Goal: Task Accomplishment & Management: Manage account settings

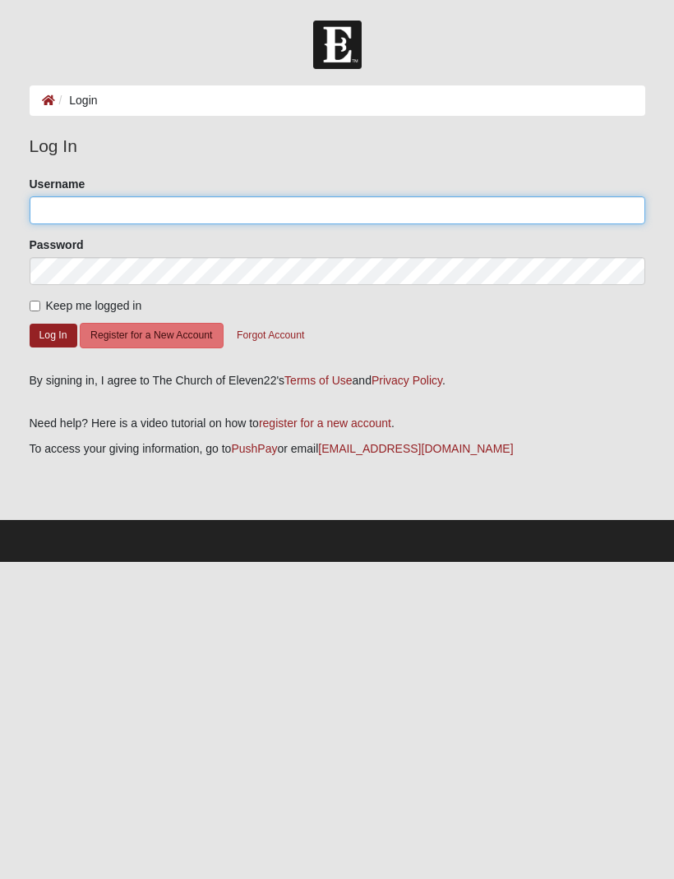
click at [123, 210] on input "Username" at bounding box center [338, 210] width 616 height 28
type input "A"
click at [154, 214] on input "Username" at bounding box center [338, 210] width 616 height 28
type input "[PERSON_NAME].[PERSON_NAME]"
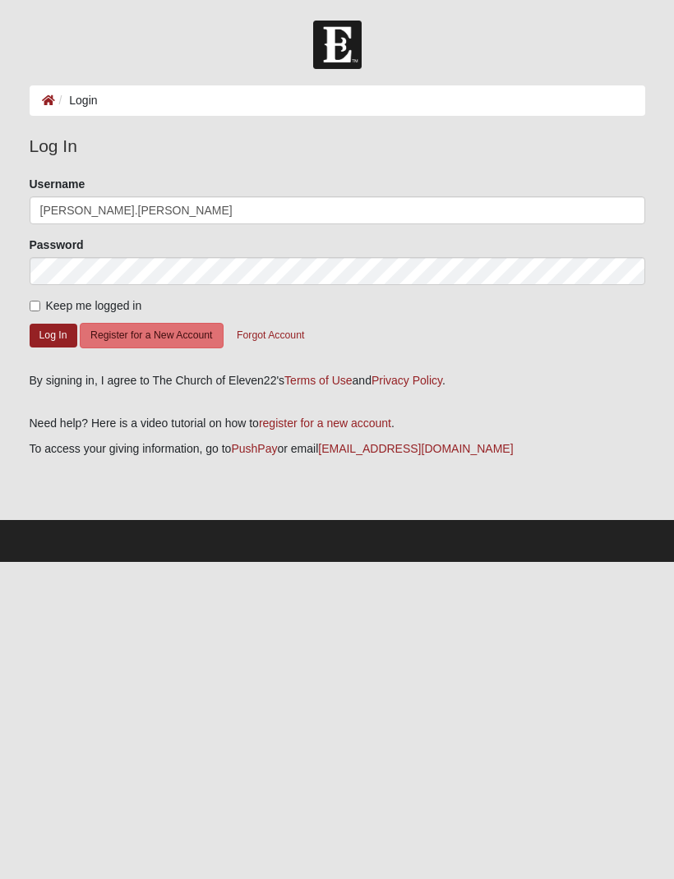
click at [35, 304] on input "Keep me logged in" at bounding box center [35, 306] width 11 height 11
checkbox input "true"
click at [50, 334] on button "Log In" at bounding box center [54, 336] width 48 height 24
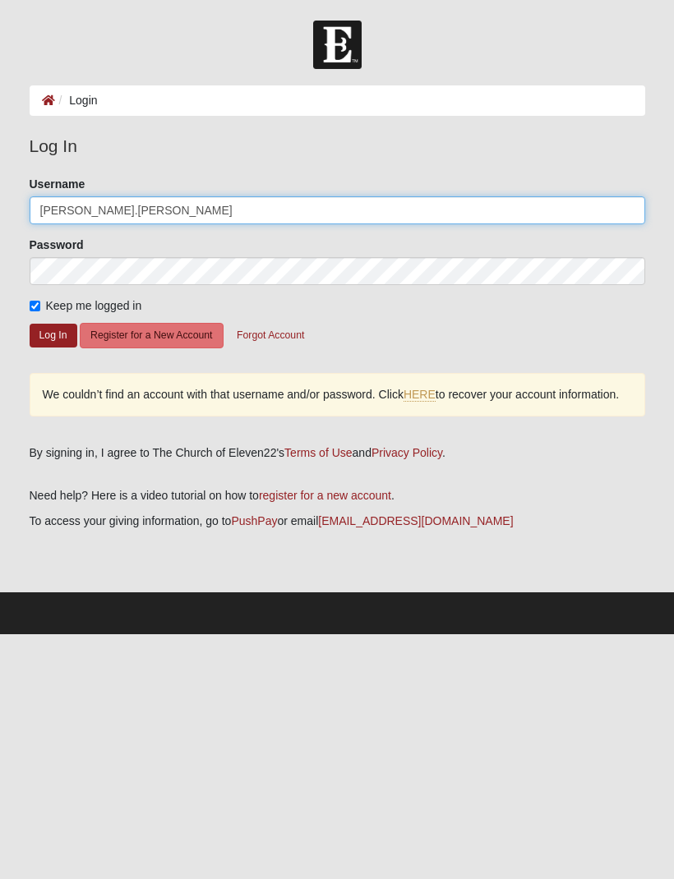
click at [261, 205] on input "Ashley.Adamcewicz" at bounding box center [338, 210] width 616 height 28
type input "A"
type input "AshleyAdamcewicz"
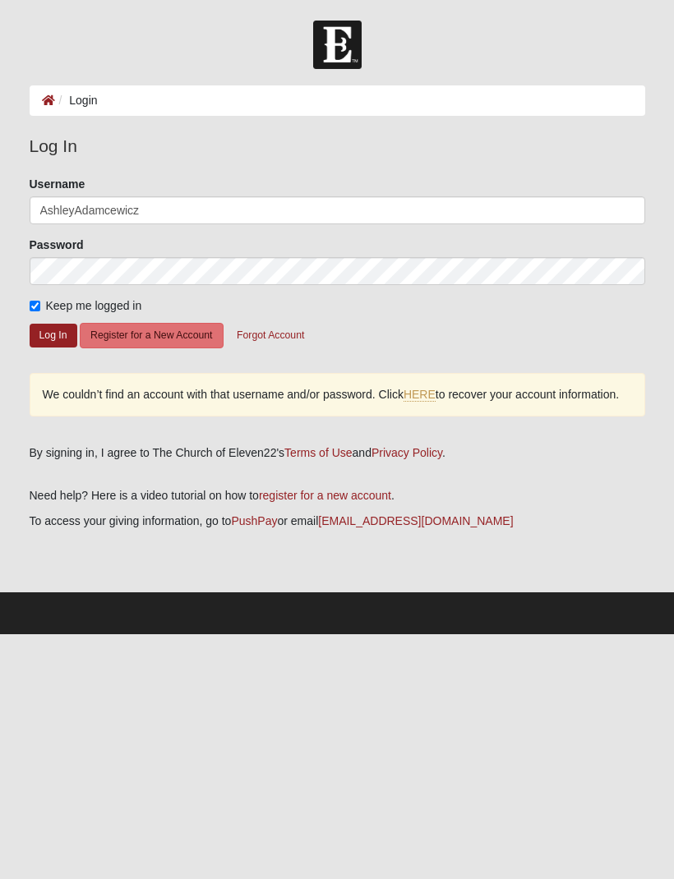
click at [45, 334] on button "Log In" at bounding box center [54, 336] width 48 height 24
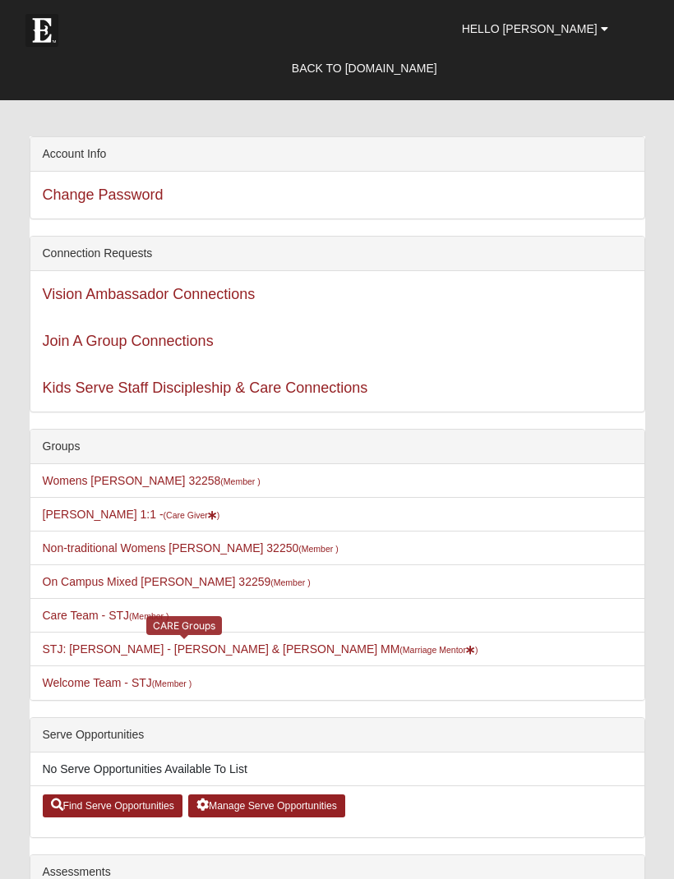
click at [258, 656] on link "STJ: Adamcewicz - Chet & Ashley MM (Marriage Mentor )" at bounding box center [261, 649] width 436 height 13
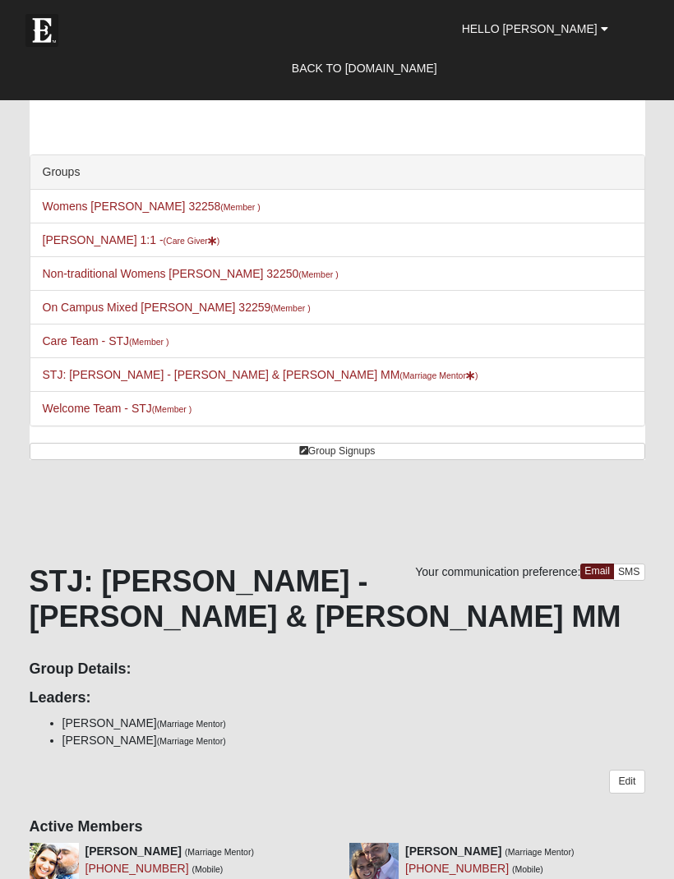
click at [574, 28] on span "Hello Ashley" at bounding box center [530, 28] width 136 height 13
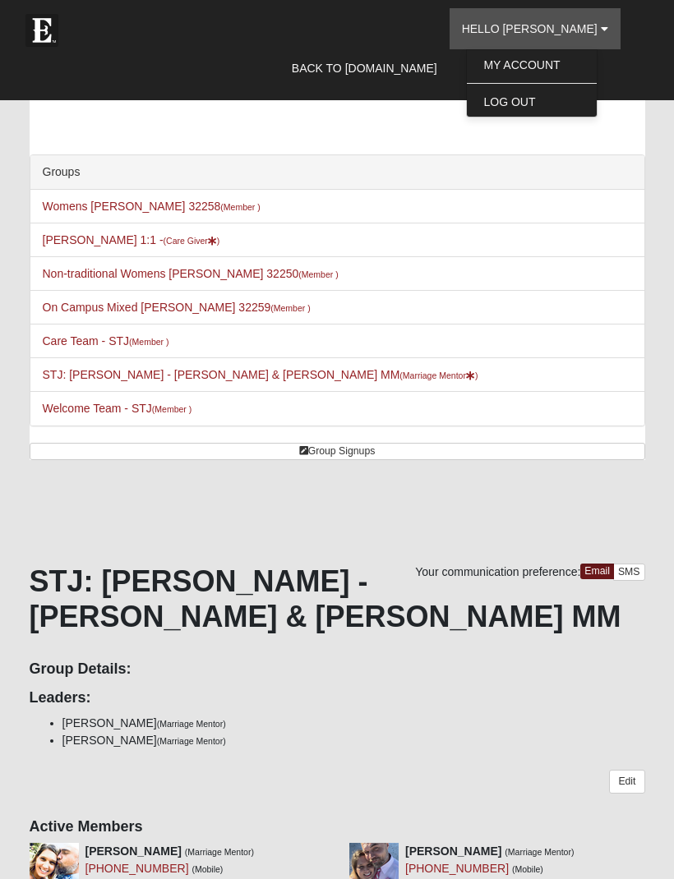
click at [538, 95] on link "Log Out" at bounding box center [532, 101] width 130 height 21
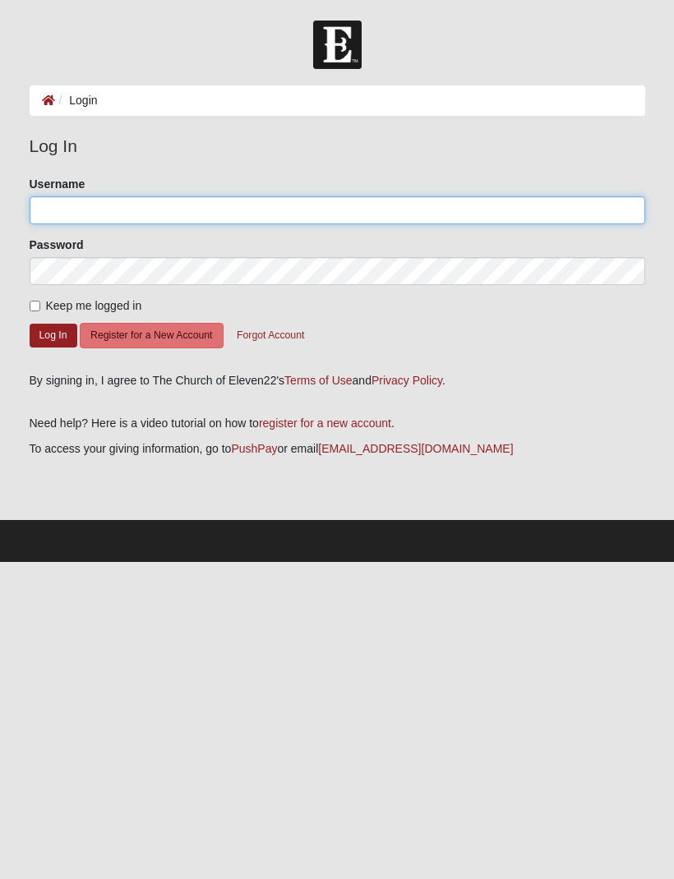
click at [69, 205] on input "Username" at bounding box center [338, 210] width 616 height 28
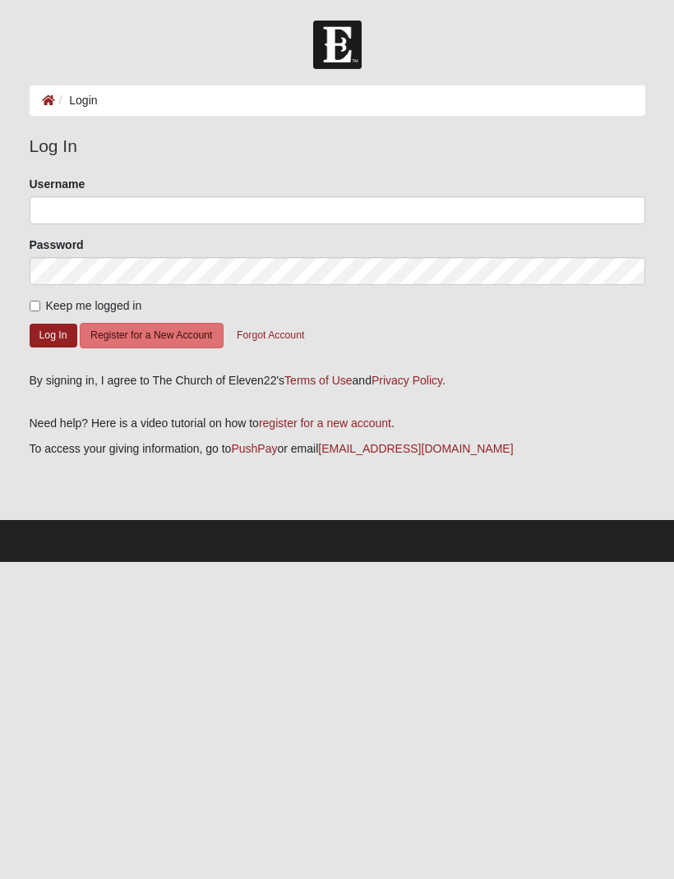
click at [88, 104] on li "Login" at bounding box center [76, 100] width 43 height 17
click at [49, 325] on button "Log In" at bounding box center [54, 336] width 48 height 24
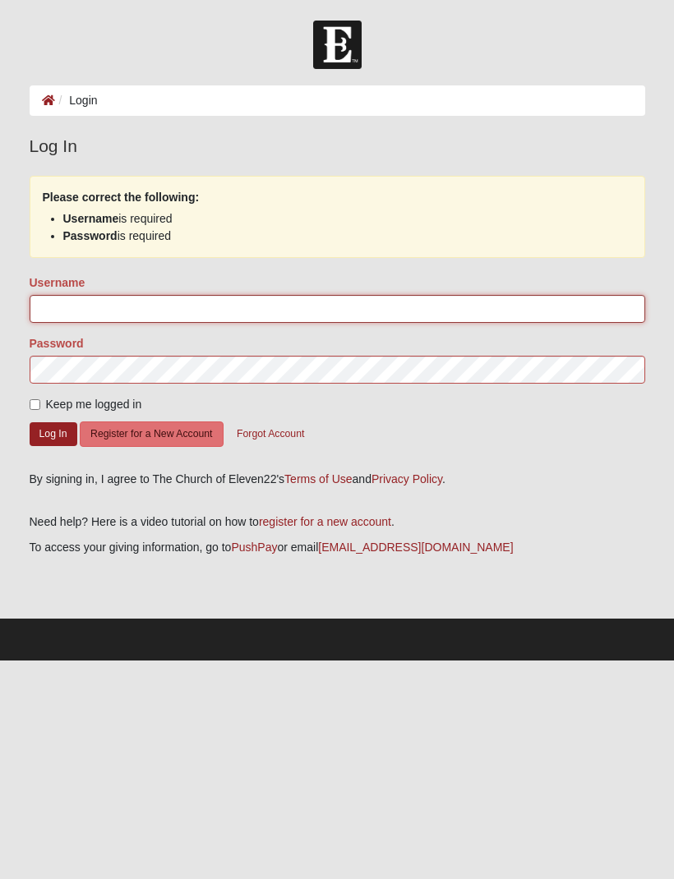
click at [65, 301] on input "Username" at bounding box center [338, 309] width 616 height 28
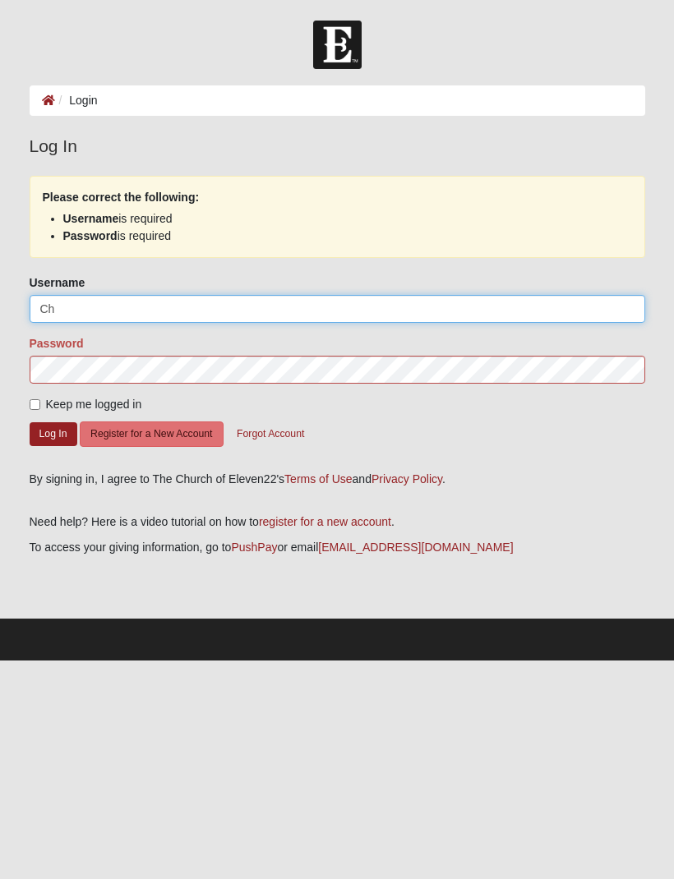
type input "C"
type input "[EMAIL_ADDRESS][DOMAIN_NAME]"
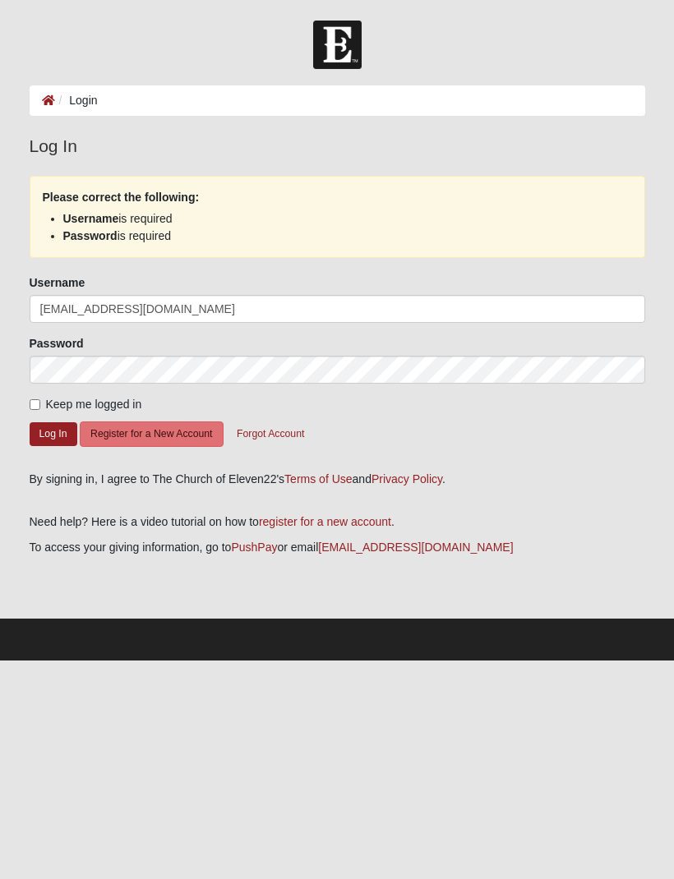
click at [50, 426] on button "Log In" at bounding box center [54, 434] width 48 height 24
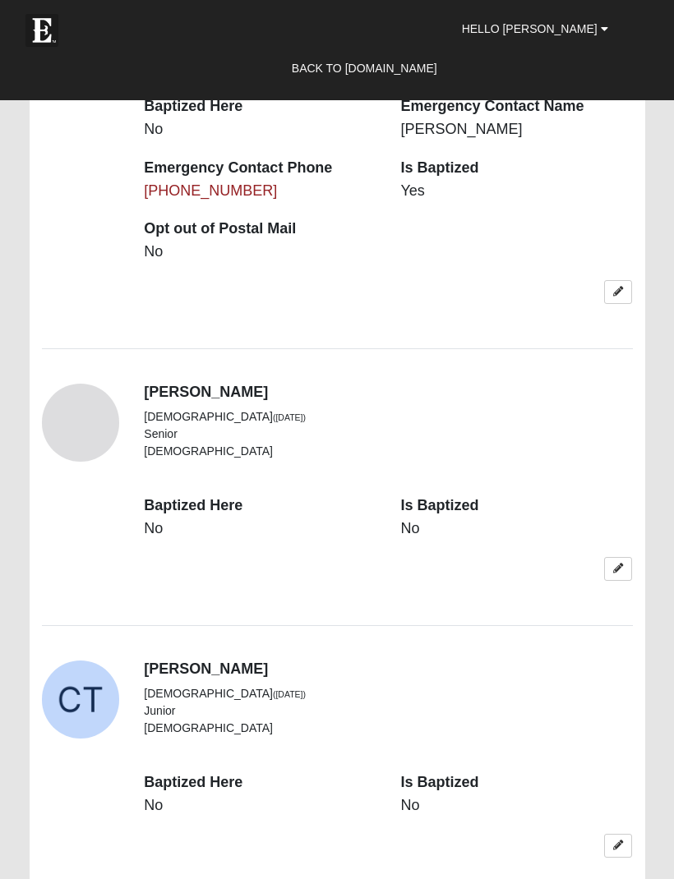
scroll to position [2567, 0]
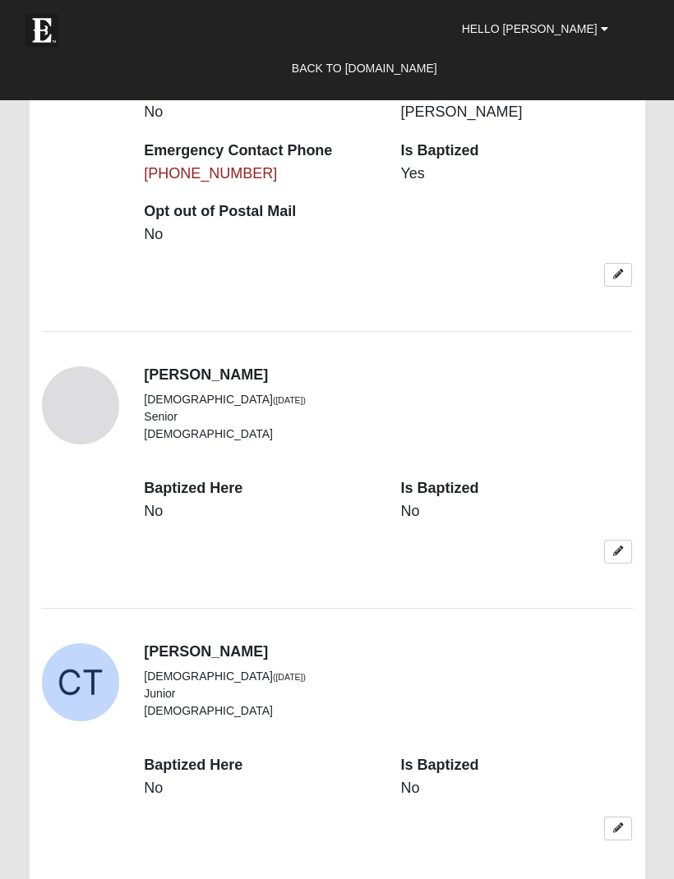
click at [671, 469] on form "The [DEMOGRAPHIC_DATA] of Eleven22 Hello [PERSON_NAME] My Account Log Out Back …" at bounding box center [337, 882] width 674 height 6857
click at [621, 547] on icon at bounding box center [618, 552] width 10 height 10
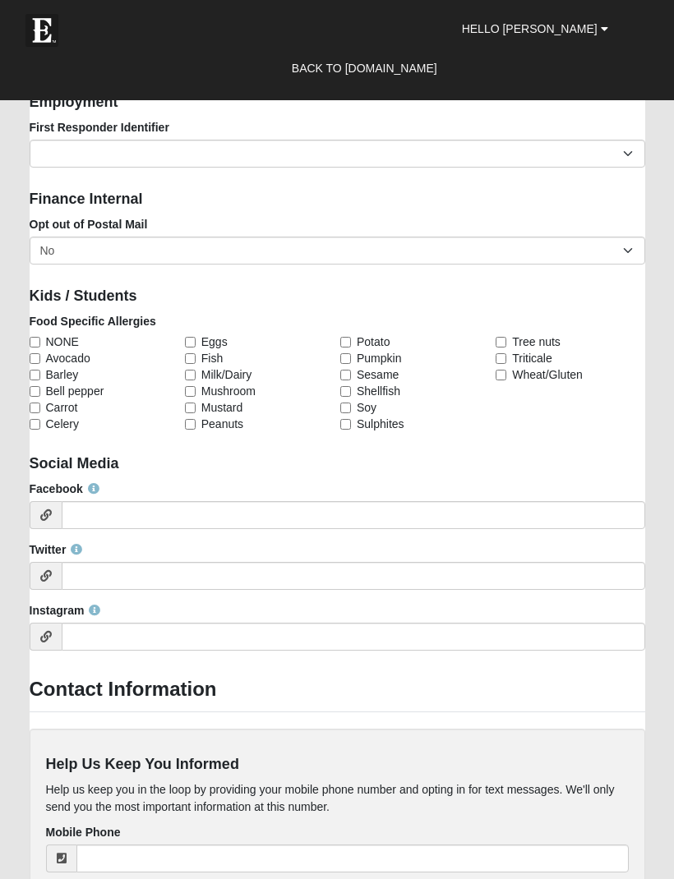
click at [36, 337] on input "NONE" at bounding box center [35, 342] width 11 height 11
checkbox input "true"
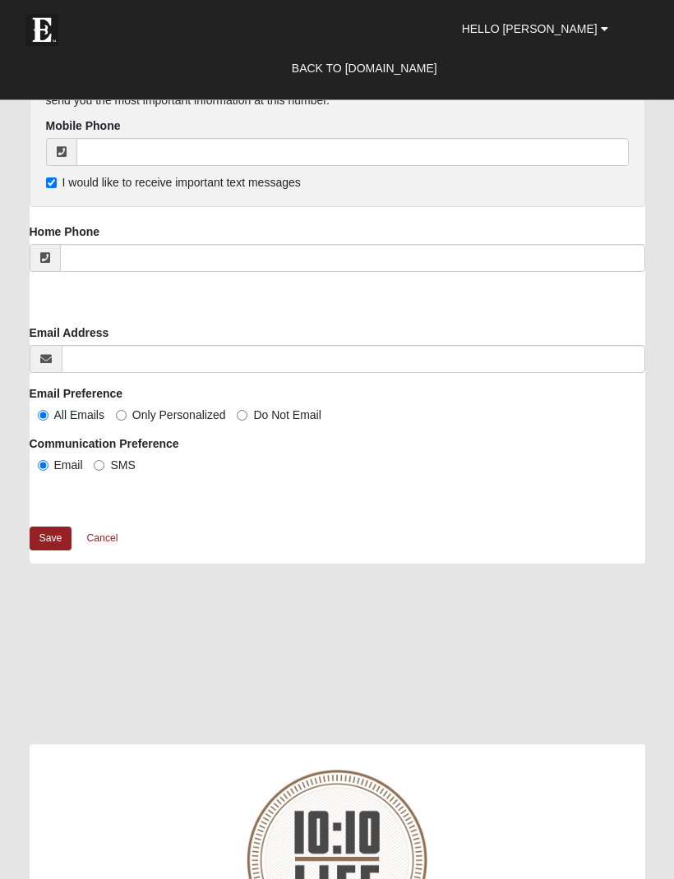
scroll to position [3273, 0]
click at [99, 528] on link "Cancel" at bounding box center [102, 538] width 53 height 25
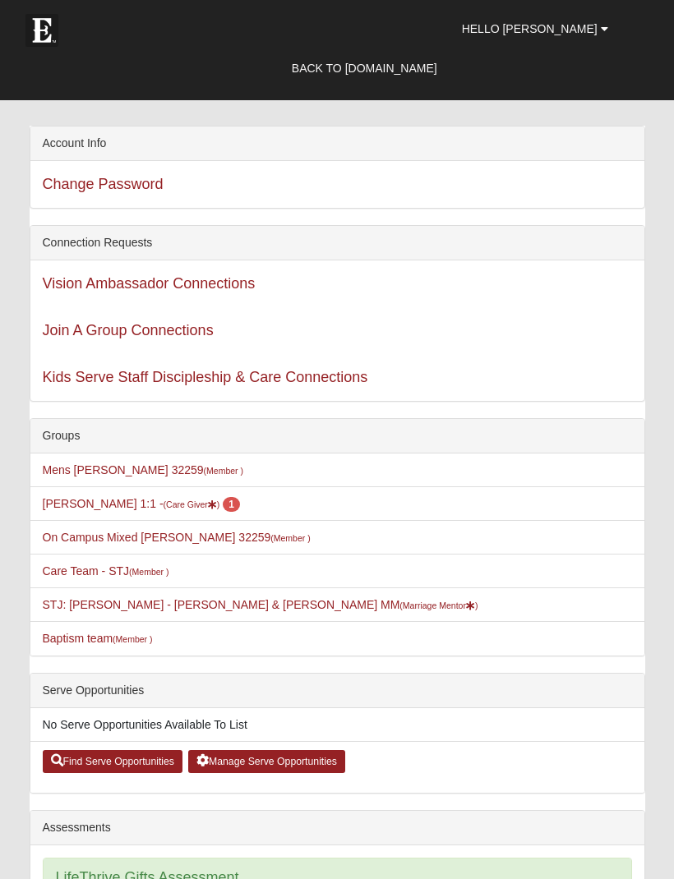
scroll to position [0, 0]
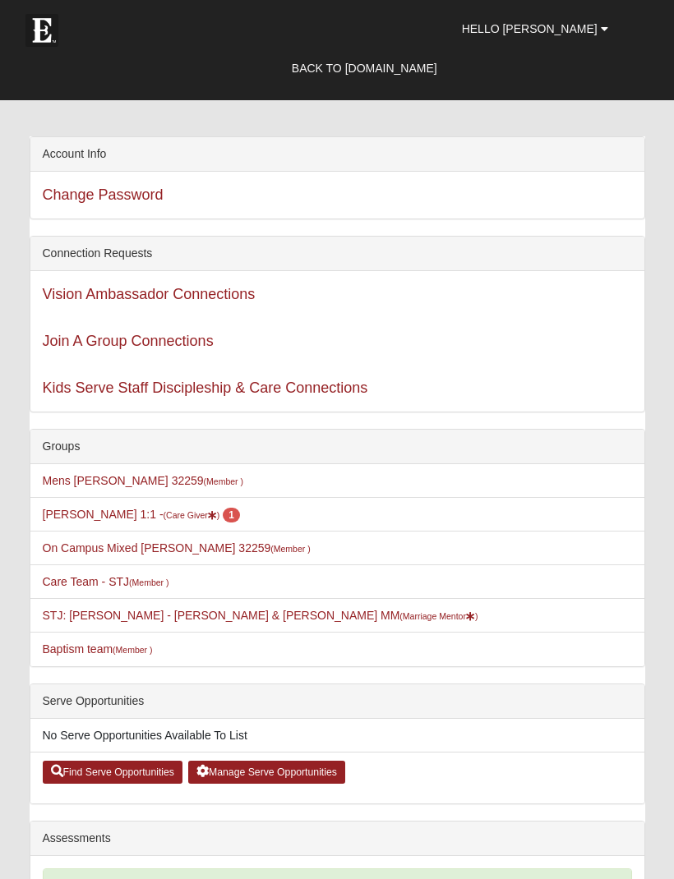
click at [570, 30] on span "Hello Chet" at bounding box center [530, 28] width 136 height 13
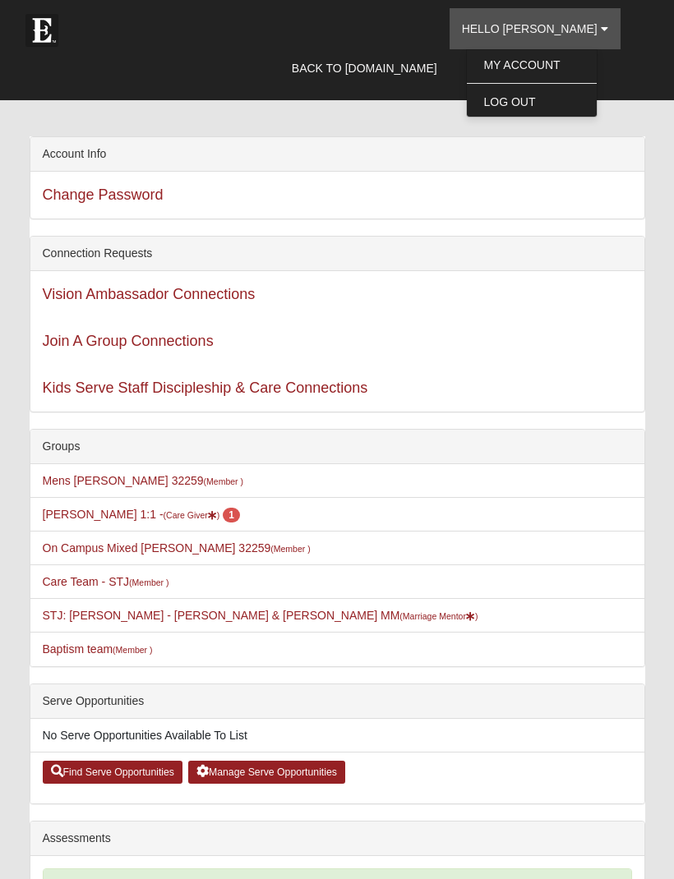
click at [567, 101] on link "Log Out" at bounding box center [532, 101] width 130 height 21
